Goal: Task Accomplishment & Management: Manage account settings

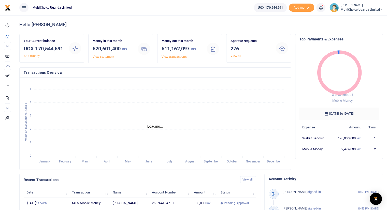
scroll to position [4, 4]
click at [234, 56] on link "View all" at bounding box center [236, 56] width 11 height 4
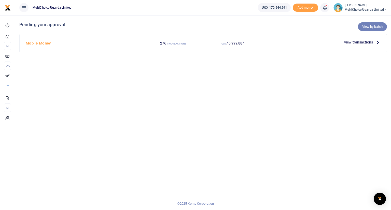
click at [370, 27] on link "View by batch" at bounding box center [372, 26] width 29 height 9
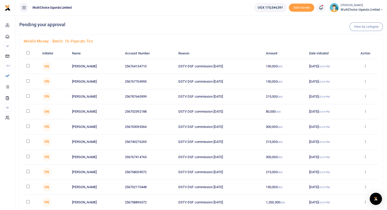
click at [29, 53] on input "checkbox" at bounding box center [27, 52] width 3 height 3
checkbox input "true"
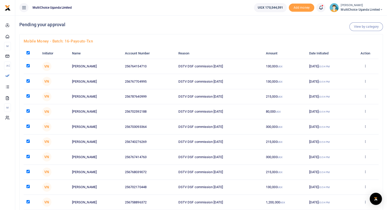
checkbox input "true"
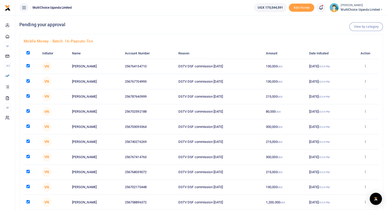
checkbox input "true"
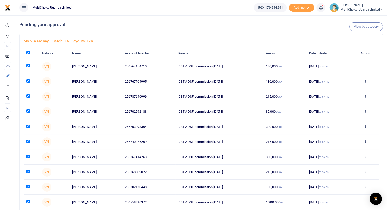
checkbox input "true"
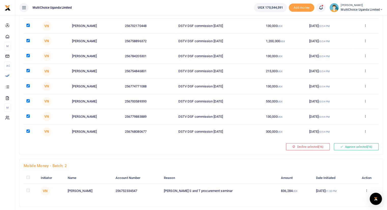
scroll to position [148, 0]
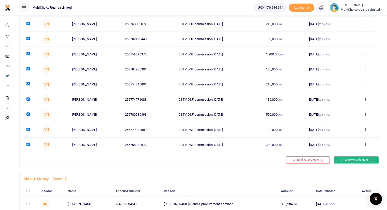
drag, startPoint x: 361, startPoint y: 159, endPoint x: 371, endPoint y: 160, distance: 10.0
click at [371, 160] on span "(16)" at bounding box center [369, 160] width 5 height 4
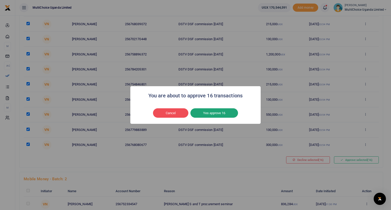
click at [221, 111] on button "Yes approve 16" at bounding box center [214, 113] width 48 height 10
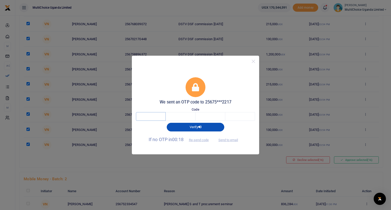
click at [151, 118] on input "text" at bounding box center [151, 116] width 30 height 9
type input "2"
type input "4"
type input "1"
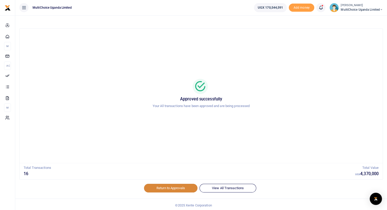
click at [166, 188] on link "Return to Approvals" at bounding box center [170, 188] width 53 height 9
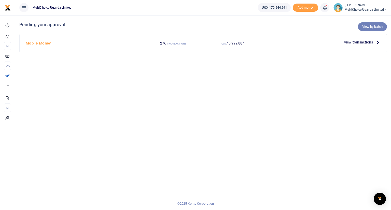
click at [371, 26] on link "View by batch" at bounding box center [372, 26] width 29 height 9
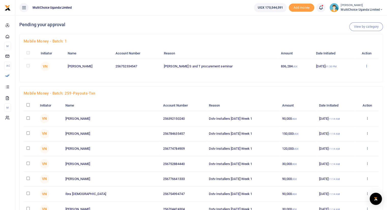
click at [365, 65] on icon at bounding box center [366, 66] width 3 height 4
click at [346, 75] on link "Approve" at bounding box center [348, 74] width 40 height 7
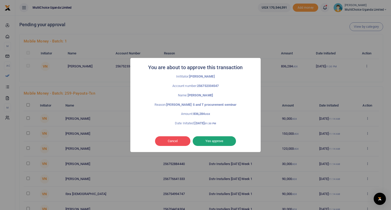
click at [223, 142] on button "Yes approve" at bounding box center [214, 142] width 43 height 10
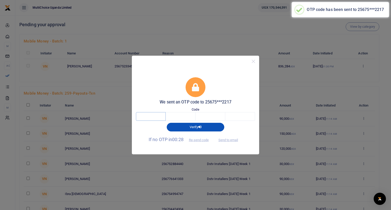
click at [149, 118] on input "text" at bounding box center [151, 116] width 30 height 9
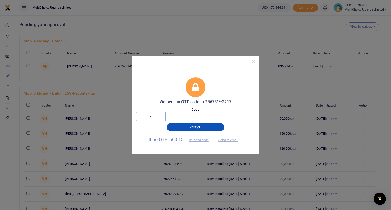
type input "3"
type input "5"
type input "4"
type input "1"
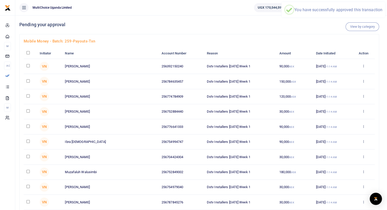
click at [29, 52] on input "checkbox" at bounding box center [27, 52] width 3 height 3
checkbox input "true"
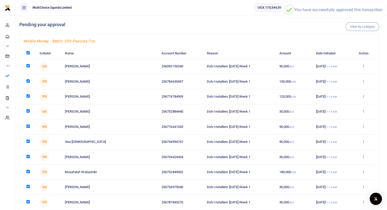
checkbox input "true"
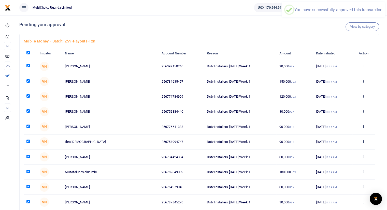
checkbox input "true"
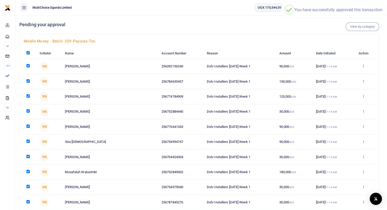
checkbox input "true"
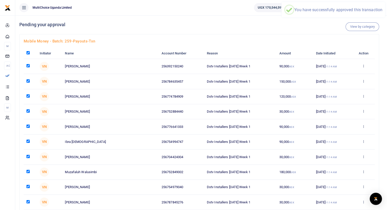
checkbox input "true"
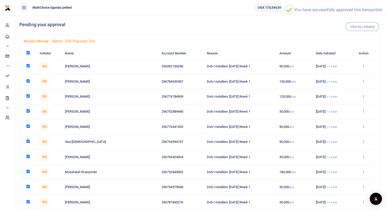
checkbox input "true"
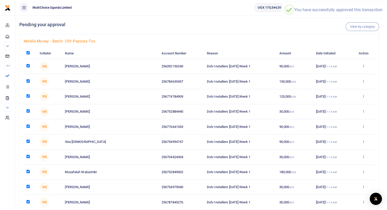
checkbox input "true"
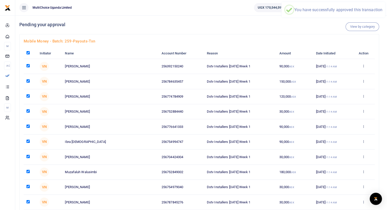
checkbox input "true"
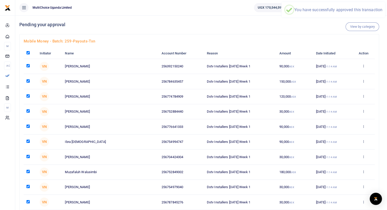
checkbox input "true"
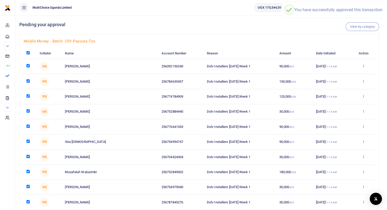
checkbox input "true"
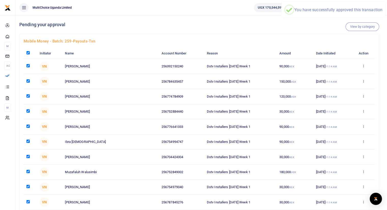
checkbox input "true"
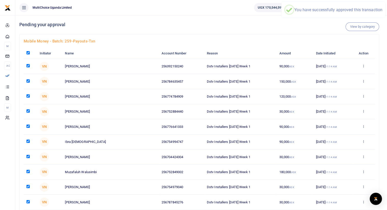
checkbox input "true"
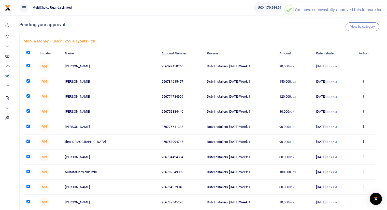
checkbox input "true"
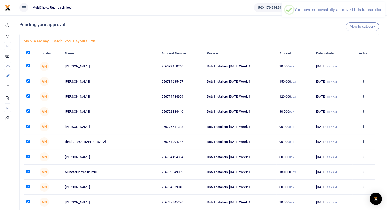
checkbox input "true"
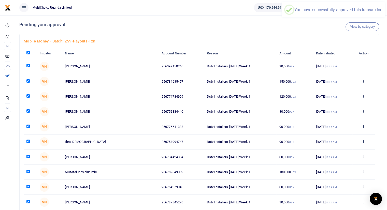
checkbox input "true"
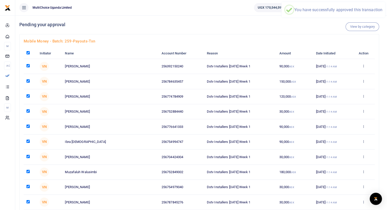
checkbox input "true"
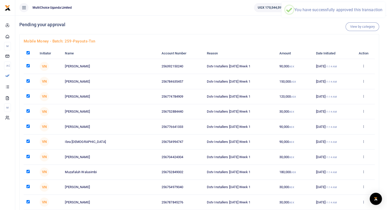
checkbox input "true"
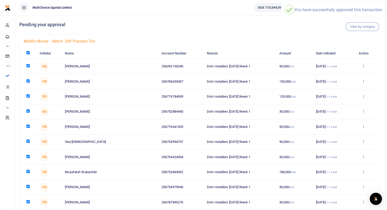
checkbox input "true"
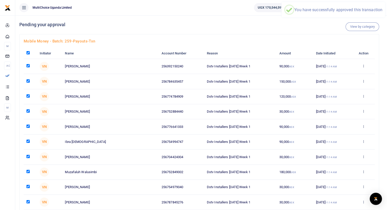
checkbox input "true"
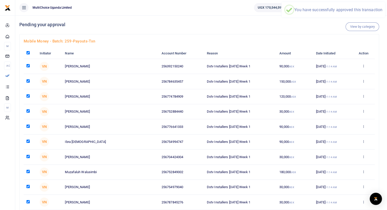
checkbox input "true"
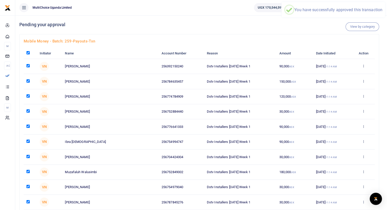
checkbox input "true"
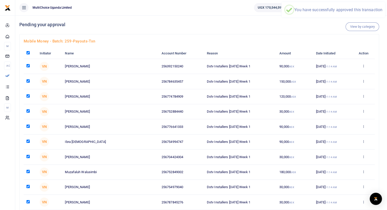
checkbox input "true"
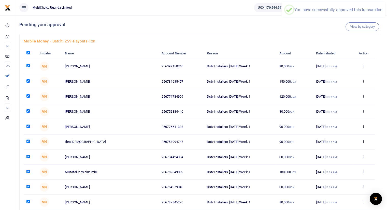
checkbox input "true"
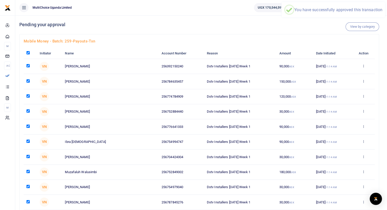
checkbox input "true"
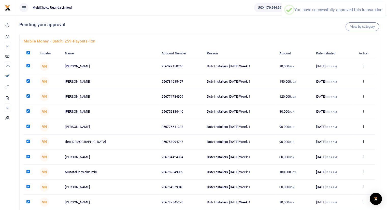
checkbox input "true"
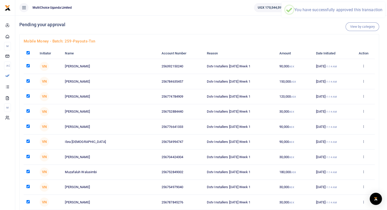
checkbox input "true"
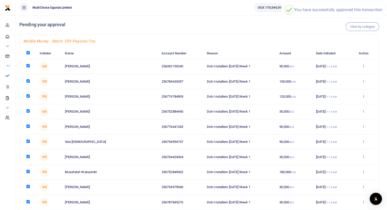
checkbox input "true"
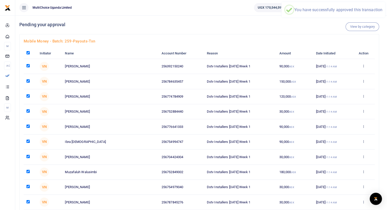
checkbox input "true"
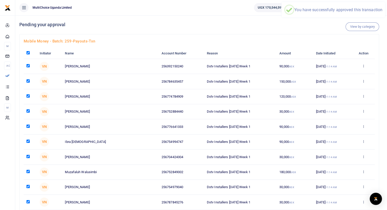
checkbox input "true"
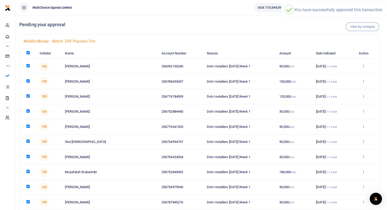
checkbox input "true"
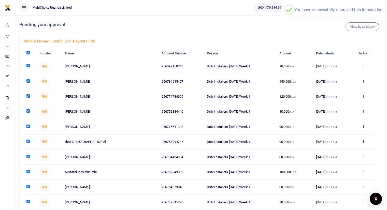
checkbox input "true"
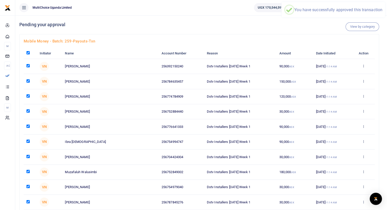
checkbox input "true"
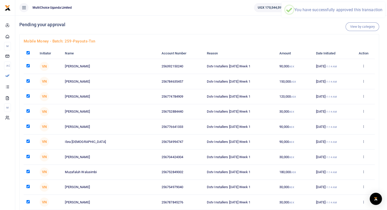
checkbox input "true"
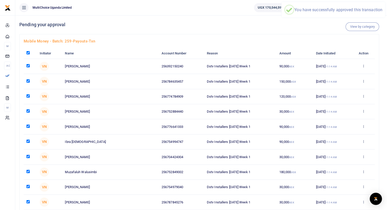
checkbox input "true"
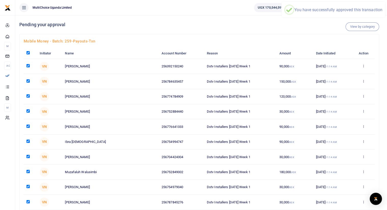
checkbox input "true"
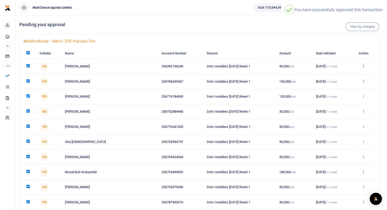
checkbox input "true"
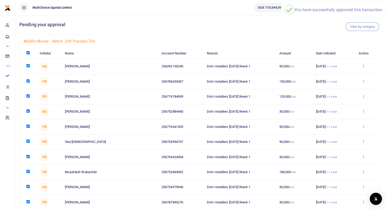
checkbox input "true"
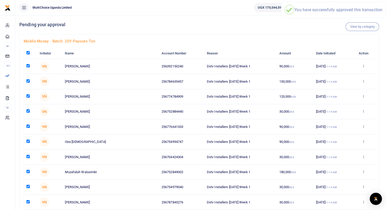
checkbox input "true"
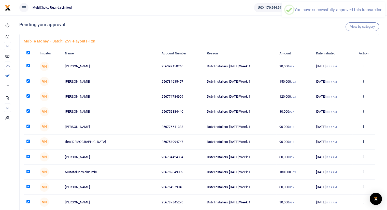
checkbox input "true"
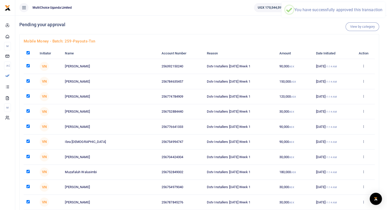
checkbox input "true"
drag, startPoint x: 389, startPoint y: 20, endPoint x: 299, endPoint y: 28, distance: 90.5
click at [299, 28] on div "View by category Pending your approval" at bounding box center [199, 24] width 360 height 19
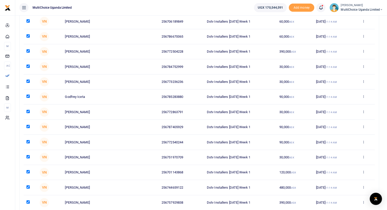
scroll to position [3785, 0]
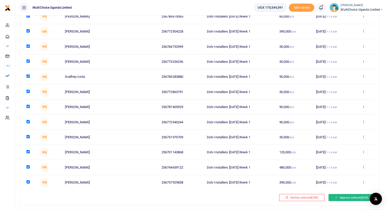
click at [348, 194] on button "Approve selected (259)" at bounding box center [352, 197] width 46 height 7
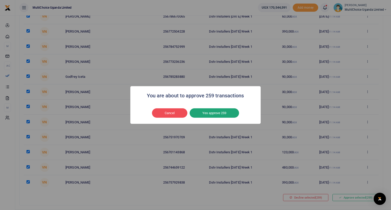
click at [205, 113] on button "Yes approve 259" at bounding box center [214, 113] width 49 height 10
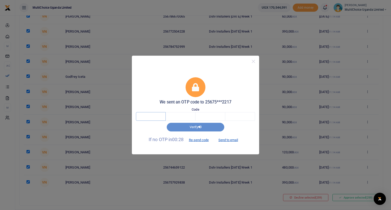
click at [155, 119] on input "text" at bounding box center [151, 116] width 30 height 9
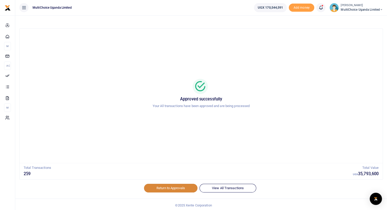
click at [170, 186] on link "Return to Approvals" at bounding box center [170, 188] width 53 height 9
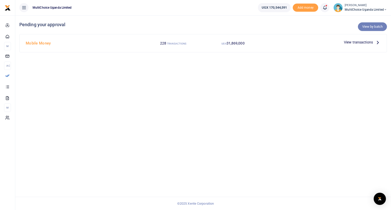
click at [365, 28] on link "View by batch" at bounding box center [372, 26] width 29 height 9
click at [349, 10] on span "MultiChoice Uganda Limited" at bounding box center [366, 9] width 42 height 5
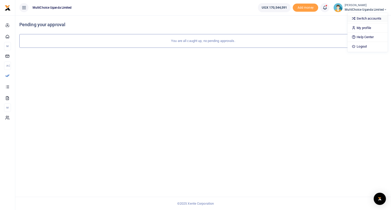
click at [359, 18] on link "Switch accounts" at bounding box center [368, 18] width 40 height 7
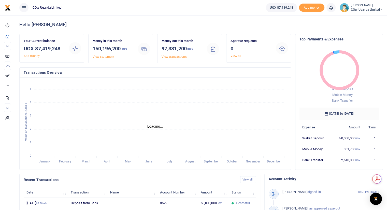
scroll to position [4, 4]
click at [356, 5] on small "[PERSON_NAME]" at bounding box center [367, 5] width 32 height 4
click at [358, 45] on link "Logout" at bounding box center [364, 46] width 40 height 7
